Goal: Information Seeking & Learning: Check status

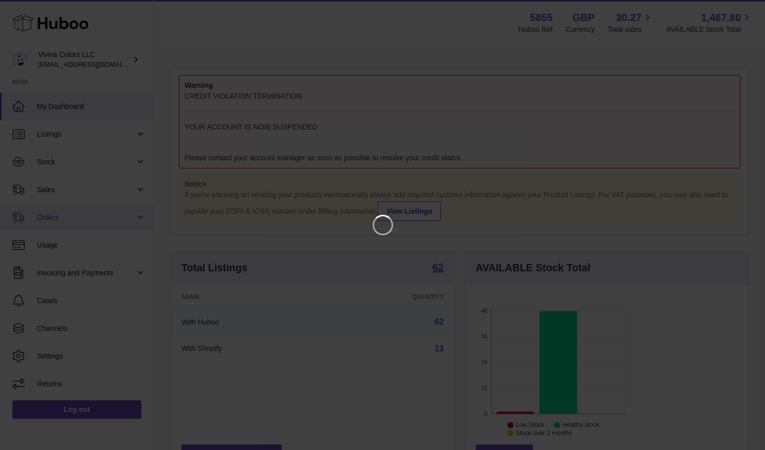
scroll to position [160, 188]
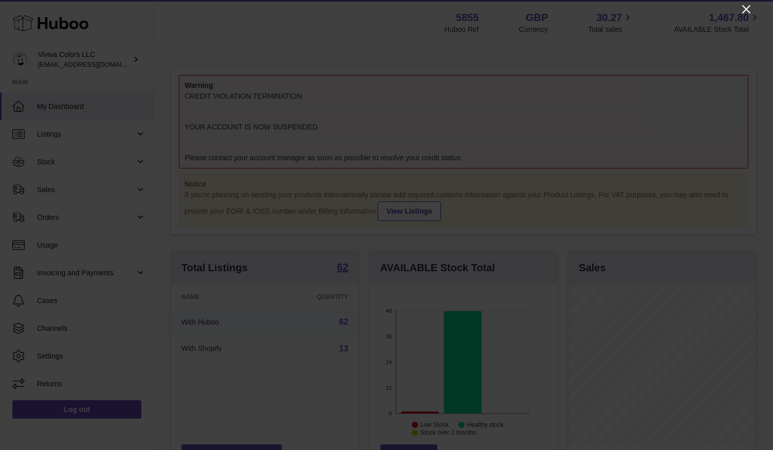
click at [746, 9] on icon "Close" at bounding box center [746, 9] width 8 height 8
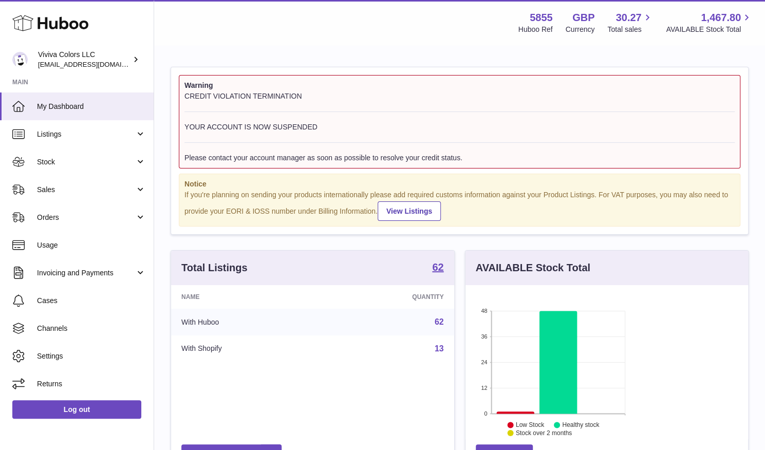
scroll to position [513814, 513789]
click at [67, 185] on span "Sales" at bounding box center [86, 190] width 98 height 10
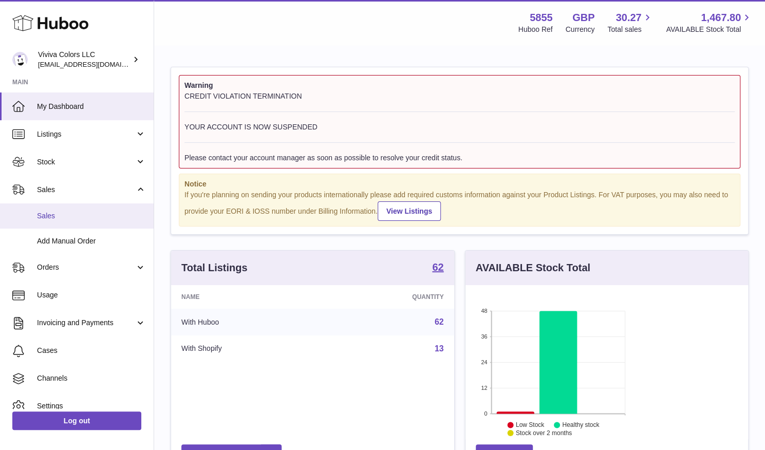
click at [72, 215] on span "Sales" at bounding box center [91, 216] width 109 height 10
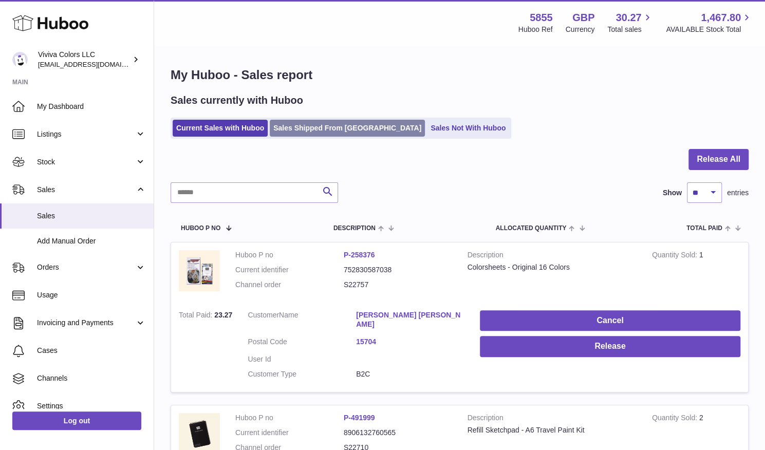
click at [327, 128] on link "Sales Shipped From [GEOGRAPHIC_DATA]" at bounding box center [347, 128] width 155 height 17
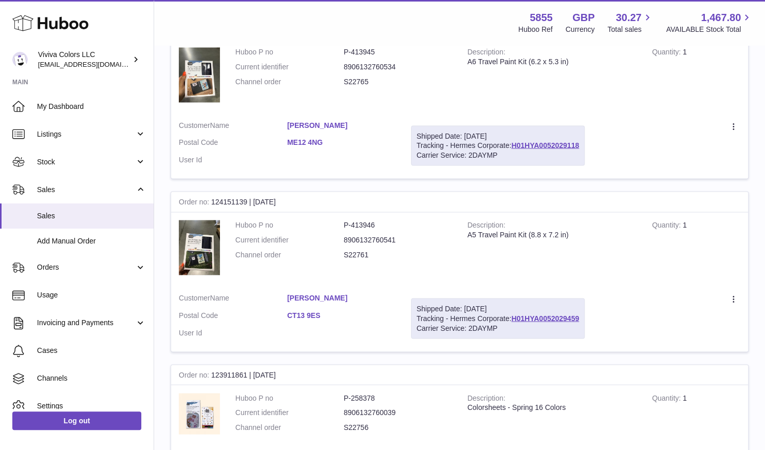
scroll to position [1021, 0]
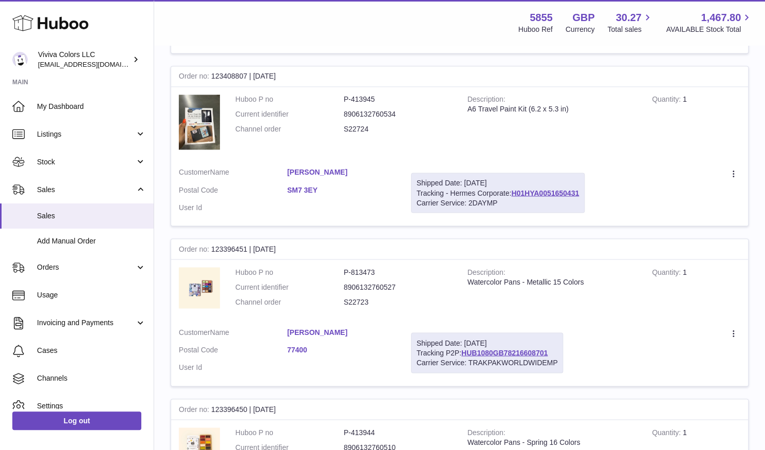
scroll to position [1069, 0]
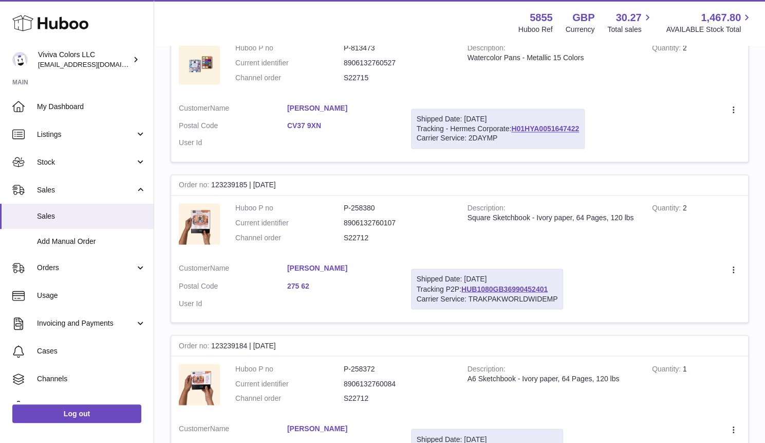
scroll to position [1090, 0]
